Goal: Information Seeking & Learning: Stay updated

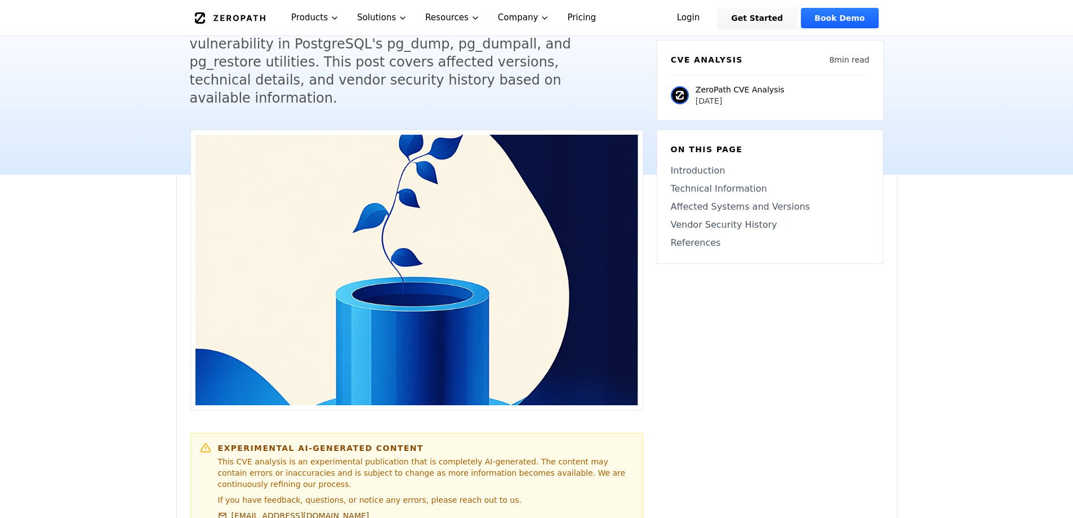
scroll to position [507, 0]
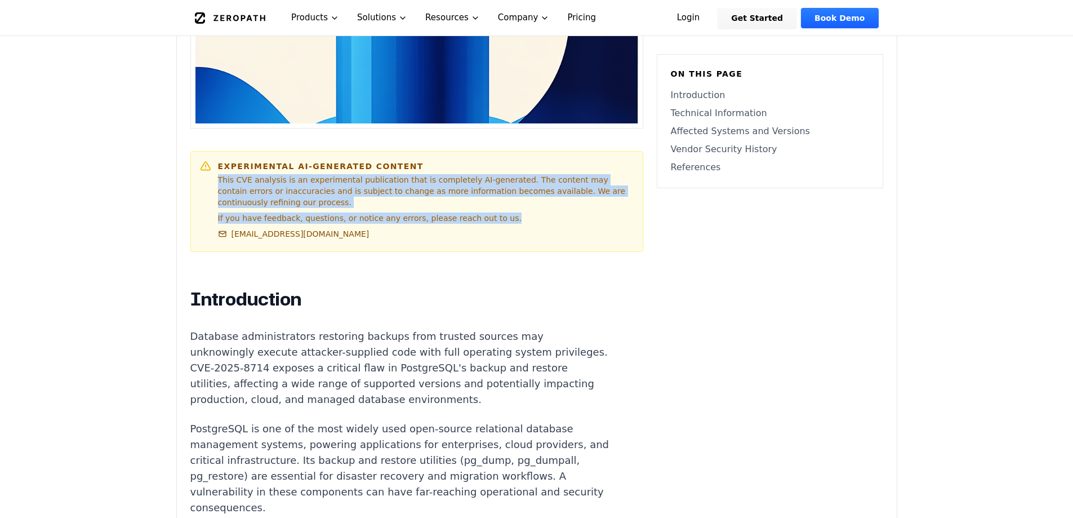
drag, startPoint x: 492, startPoint y: 186, endPoint x: 215, endPoint y: 162, distance: 277.6
click at [215, 162] on div "Experimental AI-Generated Content This CVE analysis is an experimental publicat…" at bounding box center [417, 202] width 434 height 82
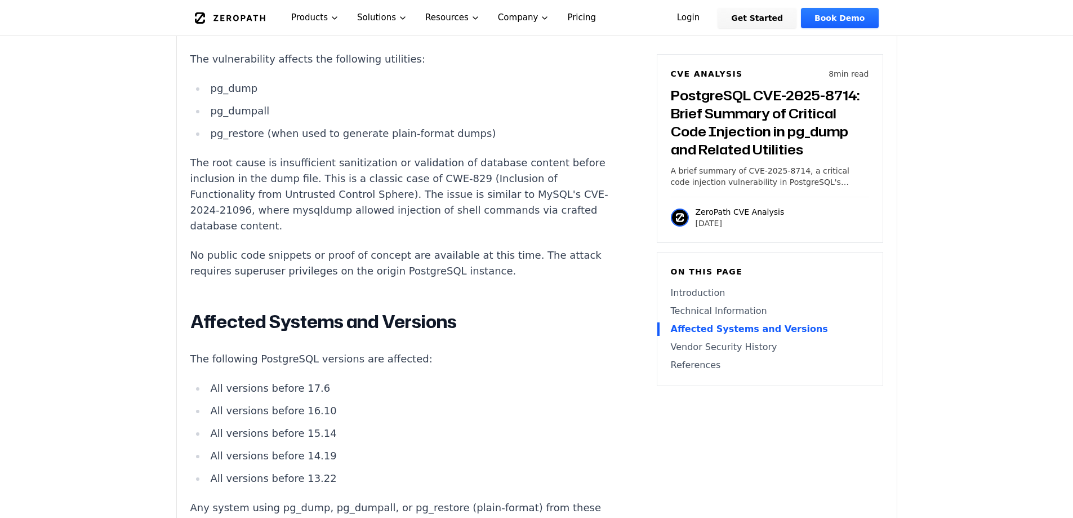
scroll to position [1070, 0]
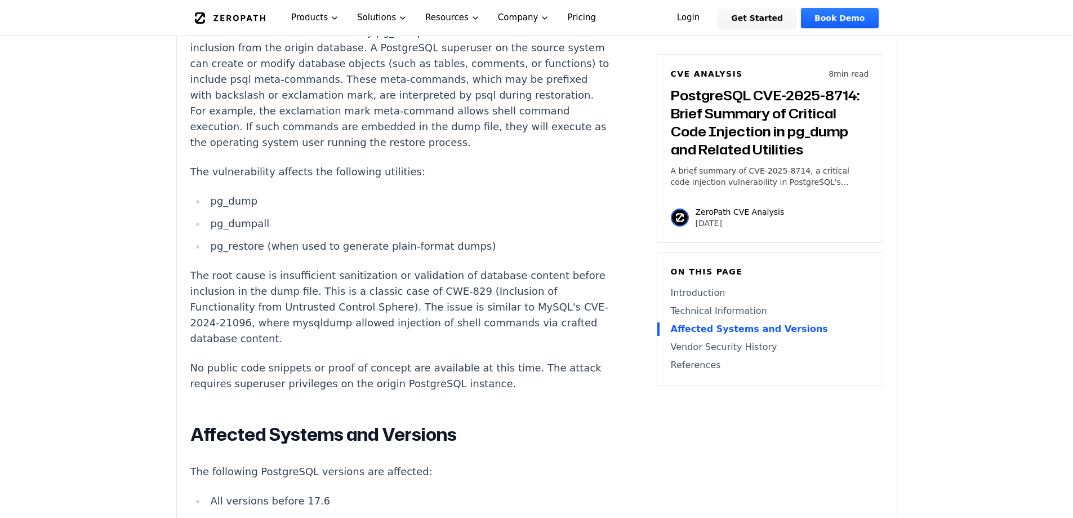
click at [246, 193] on li "pg_dump" at bounding box center [407, 201] width 403 height 16
copy li "pg_dump"
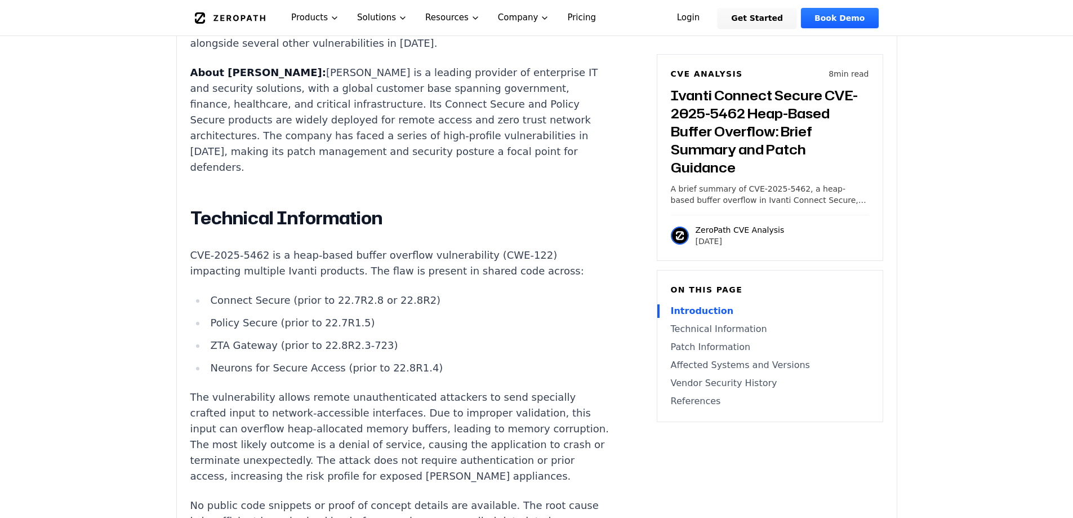
scroll to position [901, 0]
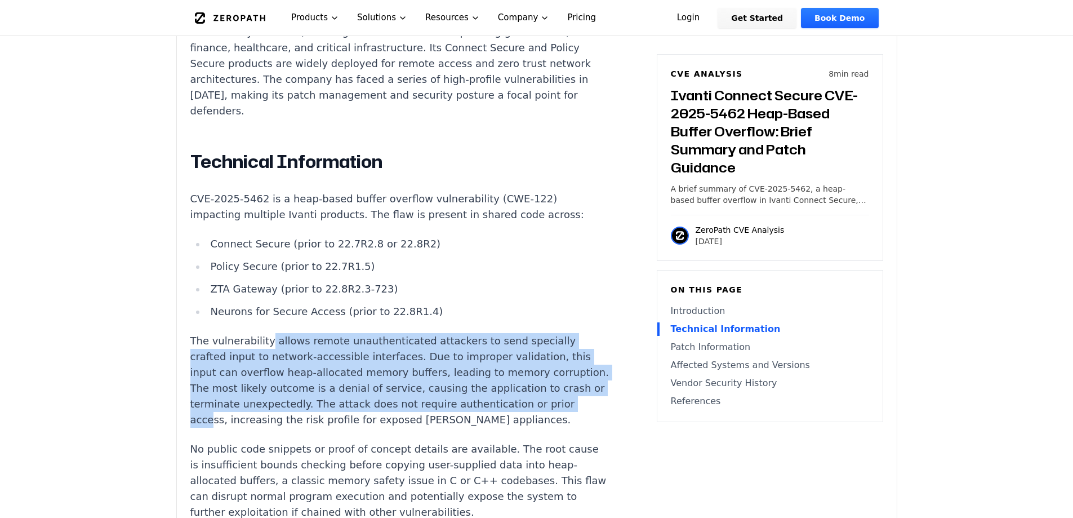
drag, startPoint x: 261, startPoint y: 316, endPoint x: 312, endPoint y: 391, distance: 90.5
click at [312, 391] on p "The vulnerability allows remote unauthenticated attackers to send specially cra…" at bounding box center [399, 380] width 419 height 95
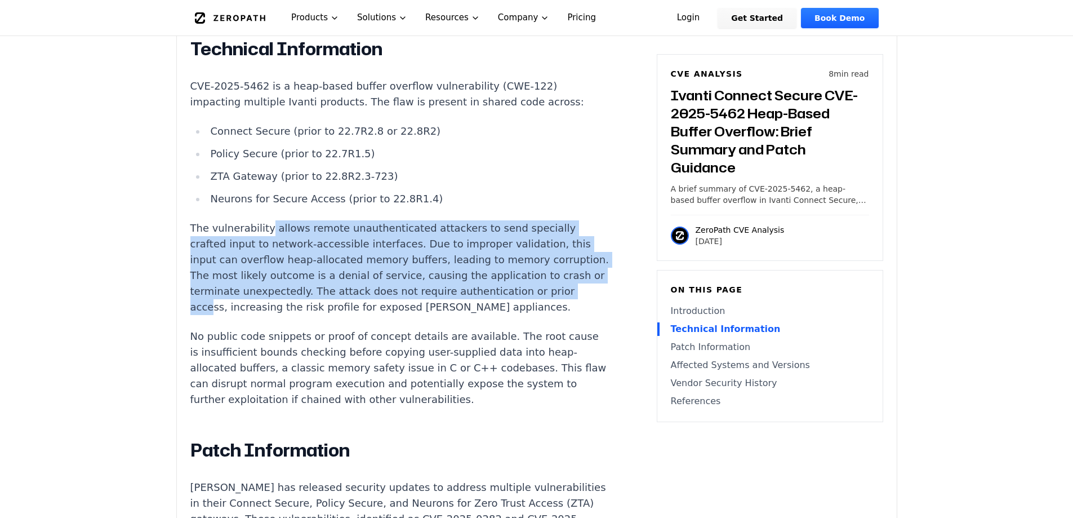
scroll to position [1070, 0]
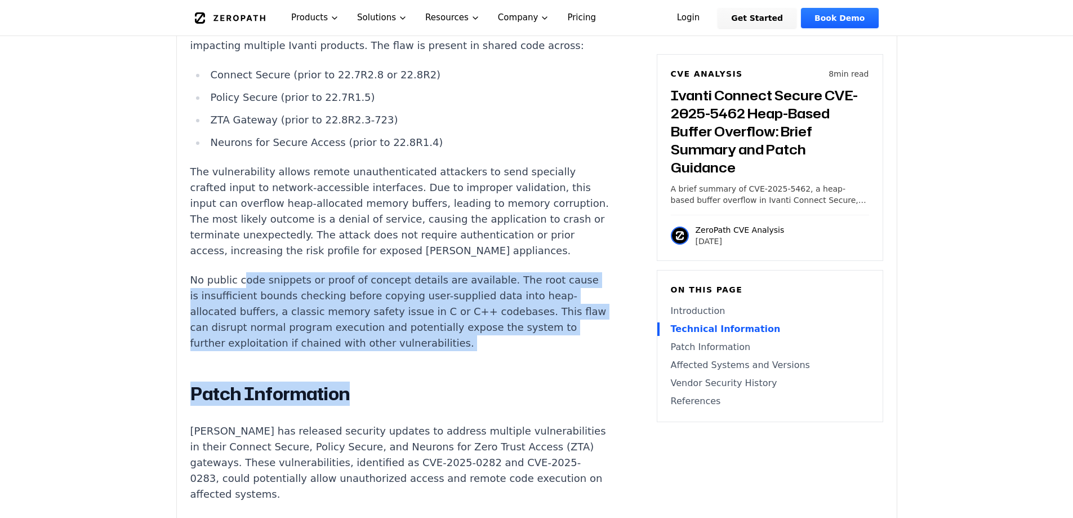
drag, startPoint x: 241, startPoint y: 269, endPoint x: 411, endPoint y: 346, distance: 187.3
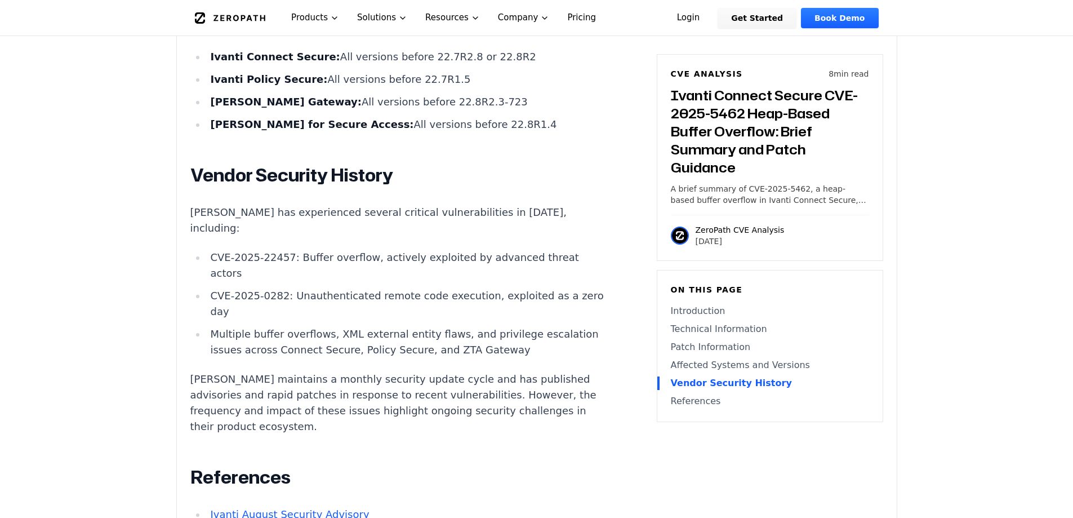
scroll to position [2197, 0]
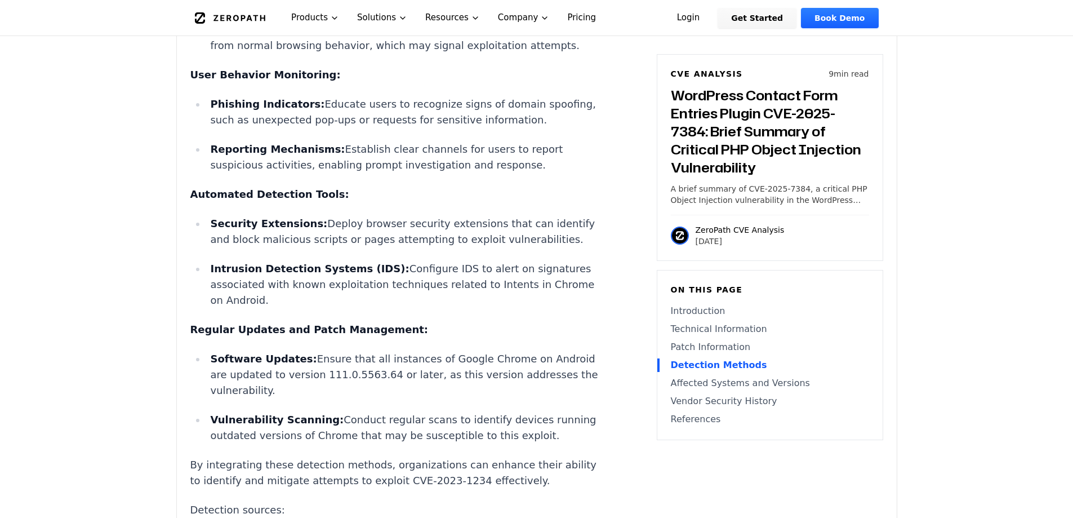
scroll to position [2422, 0]
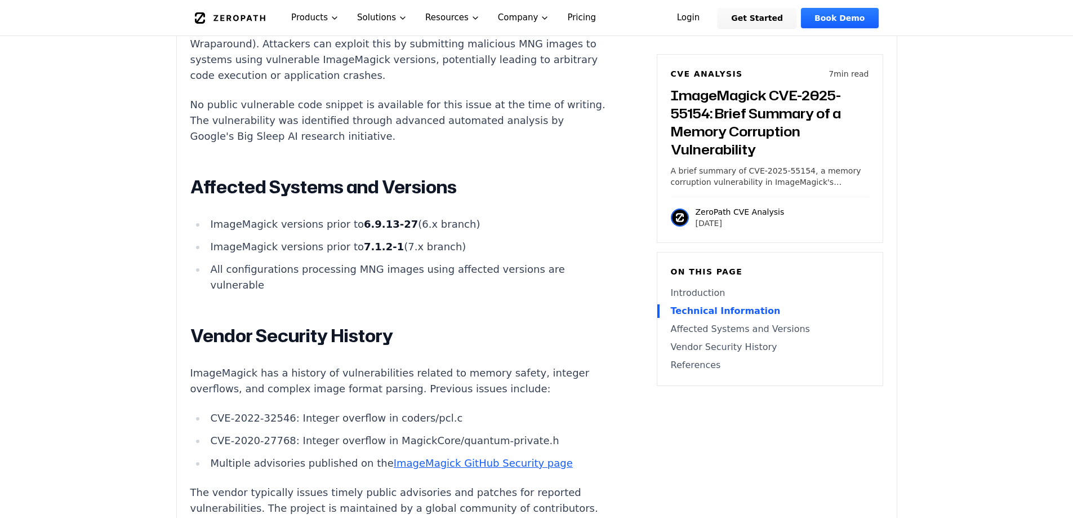
scroll to position [1465, 0]
